Goal: Check status

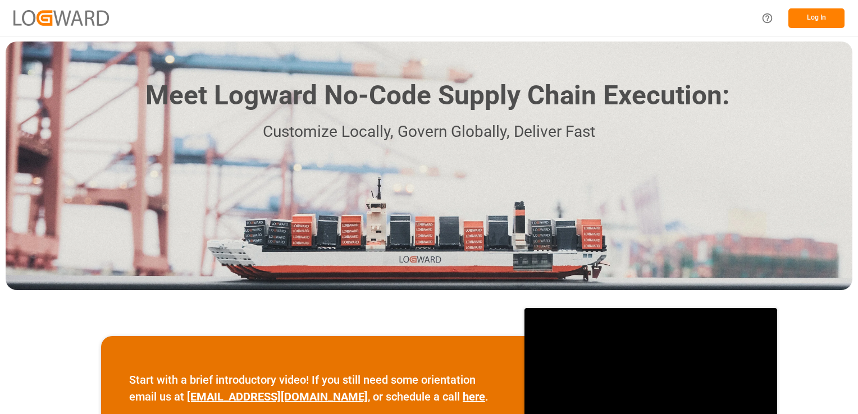
click at [825, 15] on button "Log In" at bounding box center [816, 18] width 56 height 20
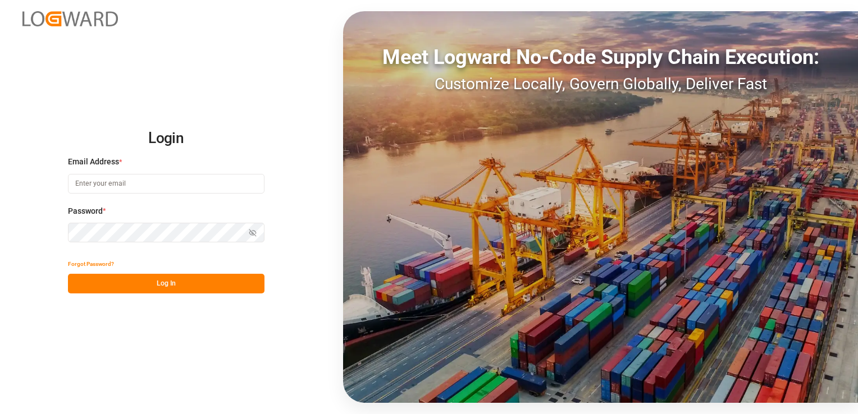
type input "[PERSON_NAME][EMAIL_ADDRESS][PERSON_NAME][DOMAIN_NAME]"
click at [158, 284] on button "Log In" at bounding box center [166, 284] width 196 height 20
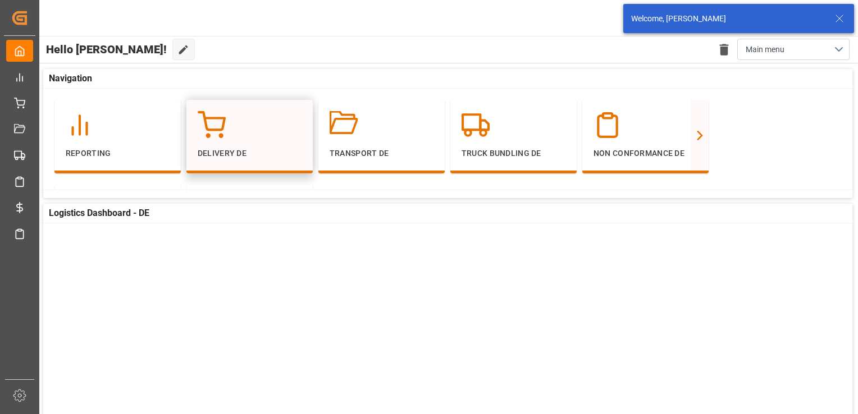
click at [221, 138] on icon at bounding box center [212, 125] width 28 height 28
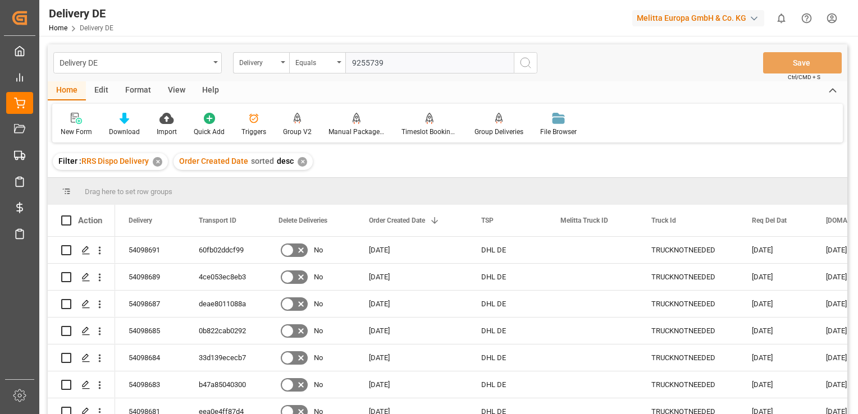
type input "92557397"
